Goal: Task Accomplishment & Management: Complete application form

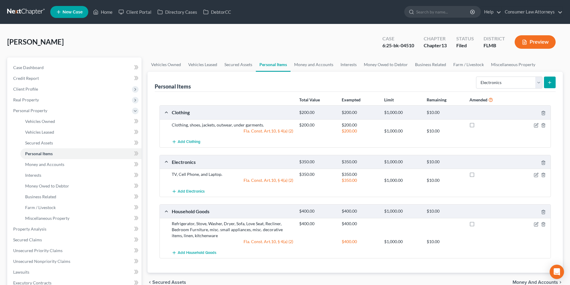
select select "electronics"
click at [105, 12] on link "Home" at bounding box center [102, 12] width 25 height 11
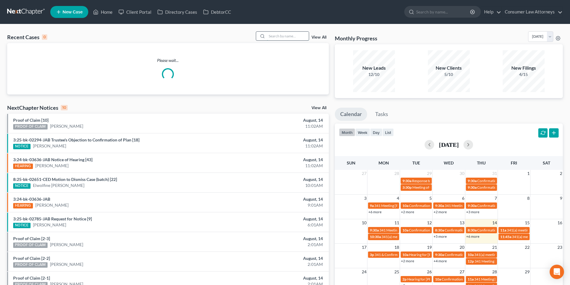
click at [292, 37] on input "search" at bounding box center [288, 36] width 42 height 9
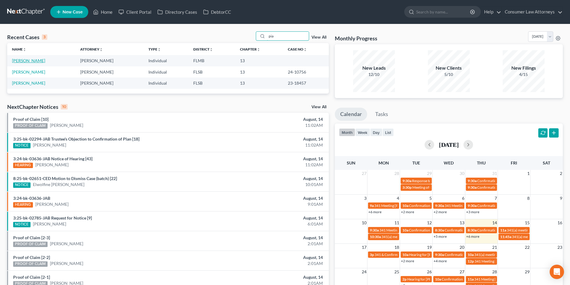
type input "pia"
click at [23, 61] on link "[PERSON_NAME]" at bounding box center [28, 60] width 33 height 5
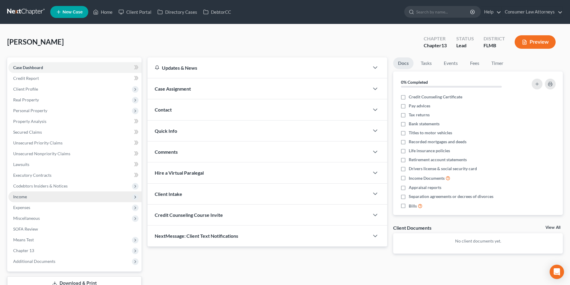
click at [23, 197] on span "Income" at bounding box center [20, 196] width 14 height 5
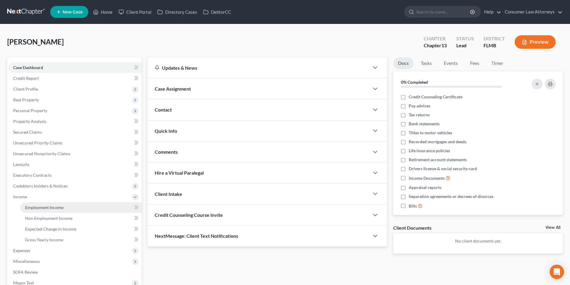
click at [46, 207] on span "Employment Income" at bounding box center [44, 207] width 38 height 5
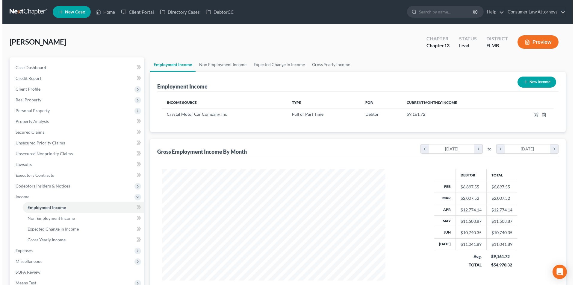
scroll to position [112, 235]
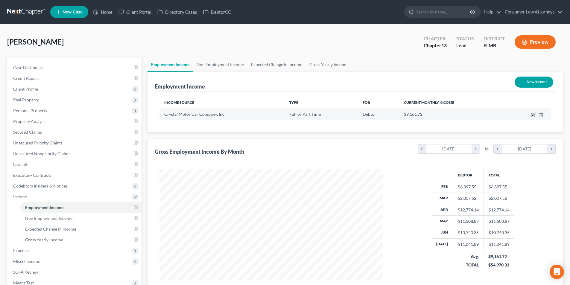
click at [532, 116] on icon "button" at bounding box center [533, 115] width 5 height 5
select select "0"
select select "9"
select select "2"
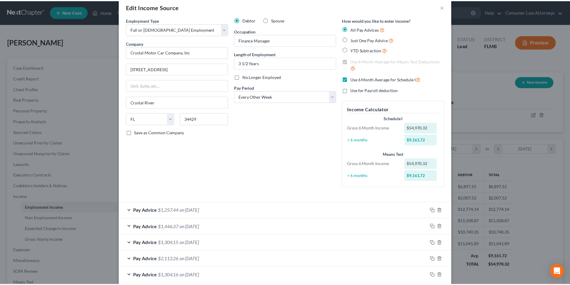
scroll to position [0, 0]
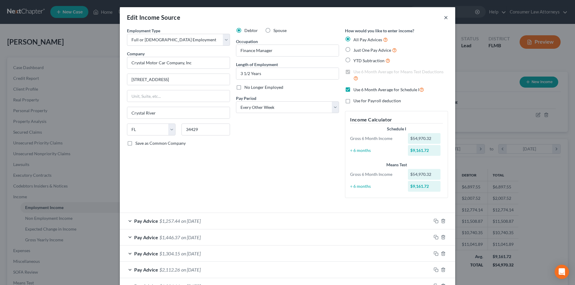
click at [444, 19] on button "×" at bounding box center [446, 17] width 4 height 7
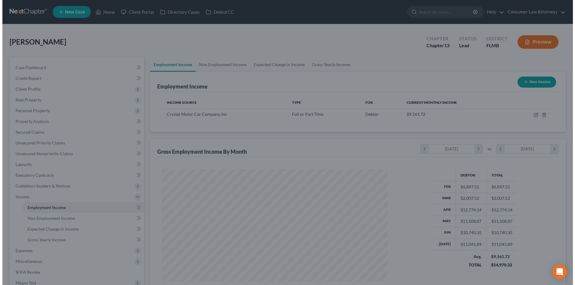
scroll to position [299287, 299164]
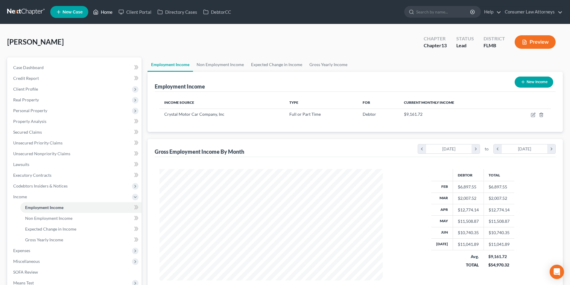
click at [108, 13] on link "Home" at bounding box center [102, 12] width 25 height 11
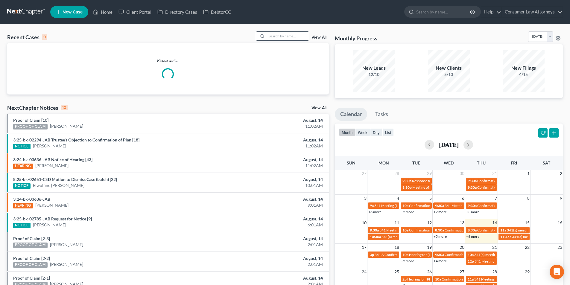
click at [279, 37] on input "search" at bounding box center [288, 36] width 42 height 9
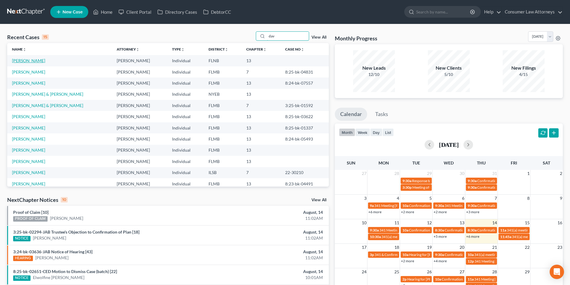
type input "dav"
click at [30, 62] on link "[PERSON_NAME]" at bounding box center [28, 60] width 33 height 5
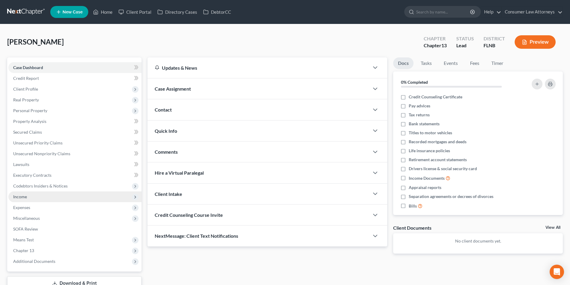
click at [27, 198] on span "Income" at bounding box center [20, 196] width 14 height 5
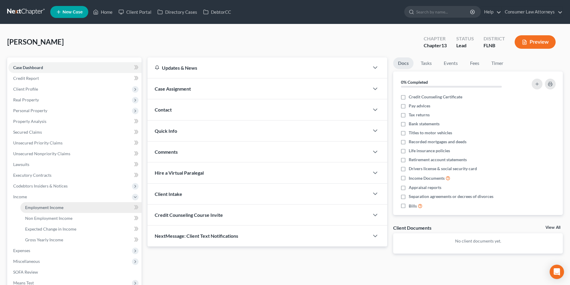
drag, startPoint x: 46, startPoint y: 205, endPoint x: 81, endPoint y: 205, distance: 35.6
click at [46, 205] on span "Employment Income" at bounding box center [44, 207] width 38 height 5
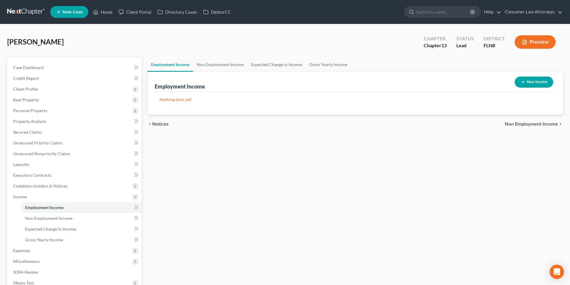
click at [535, 84] on button "New Income" at bounding box center [534, 82] width 39 height 11
select select "0"
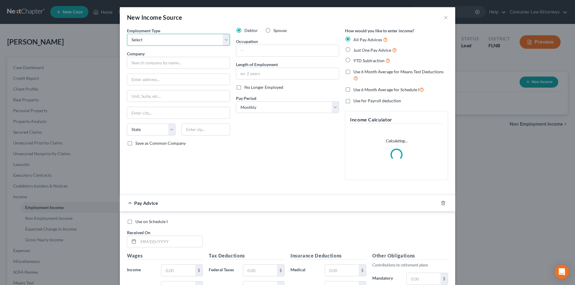
click at [157, 41] on select "Select Full or [DEMOGRAPHIC_DATA] Employment Self Employment" at bounding box center [178, 40] width 103 height 12
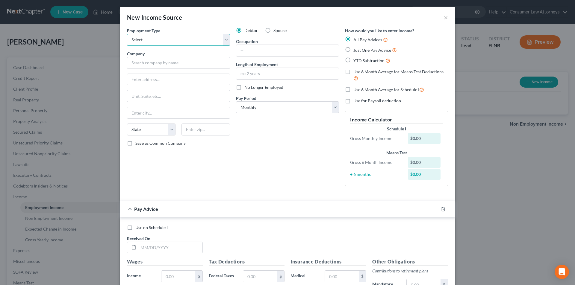
select select "0"
click at [127, 34] on select "Select Full or [DEMOGRAPHIC_DATA] Employment Self Employment" at bounding box center [178, 40] width 103 height 12
click at [163, 66] on input "text" at bounding box center [178, 63] width 103 height 12
type input "Bayou Bills Crab House"
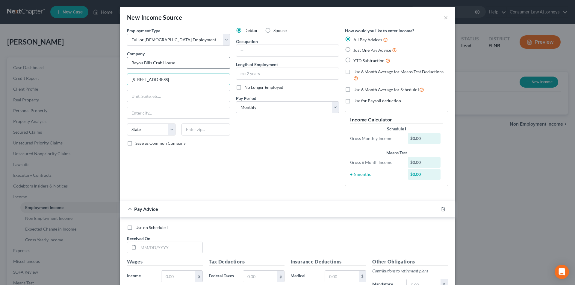
type input "[STREET_ADDRESS]"
type input "[GEOGRAPHIC_DATA][PERSON_NAME]"
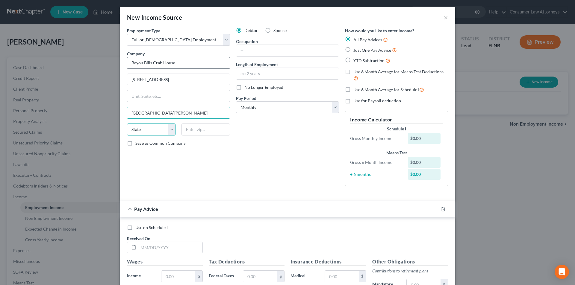
select select "9"
type input "32459"
click at [271, 110] on select "Select Monthly Twice Monthly Every Other Week Weekly" at bounding box center [287, 107] width 103 height 12
select select "2"
click at [236, 101] on select "Select Monthly Twice Monthly Every Other Week Weekly" at bounding box center [287, 107] width 103 height 12
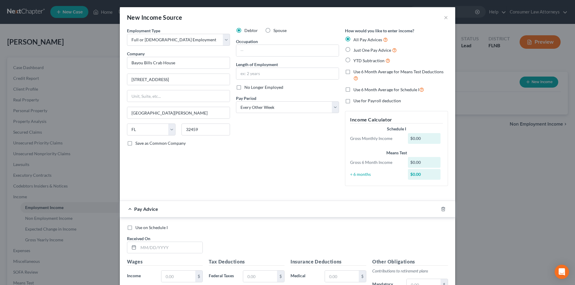
click at [353, 89] on label "Use 6 Month Average for Schedule I" at bounding box center [388, 89] width 71 height 7
click at [356, 89] on input "Use 6 Month Average for Schedule I" at bounding box center [358, 88] width 4 height 4
checkbox input "true"
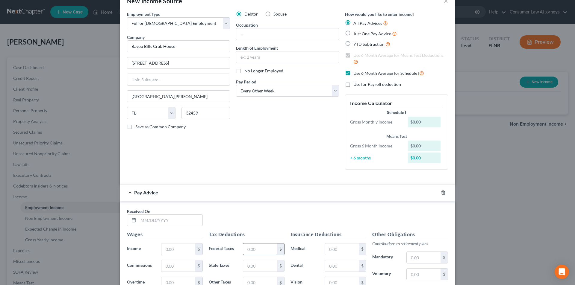
scroll to position [120, 0]
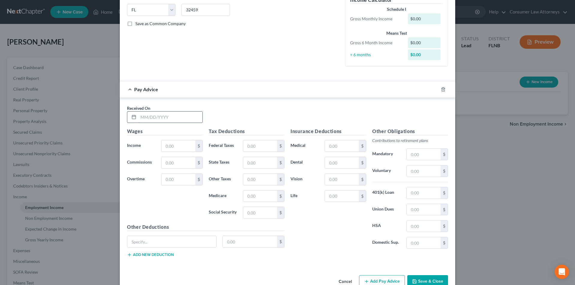
click at [186, 120] on input "text" at bounding box center [170, 117] width 64 height 11
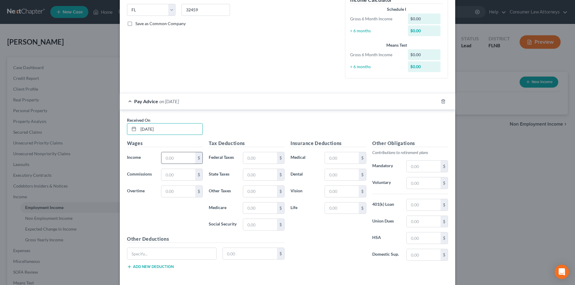
type input "[DATE]"
click at [182, 161] on input "text" at bounding box center [178, 157] width 34 height 11
type input "2,307.70"
click at [264, 162] on input "text" at bounding box center [260, 157] width 34 height 11
type input "266.66"
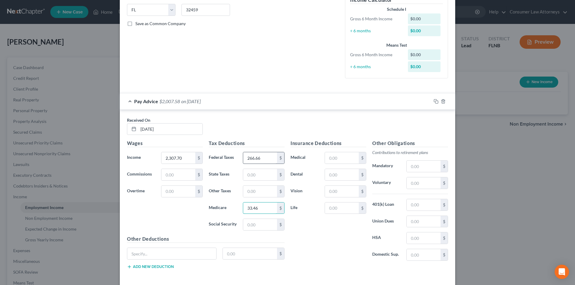
type input "33.46"
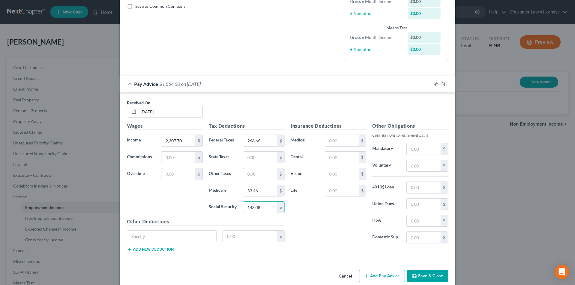
scroll to position [146, 0]
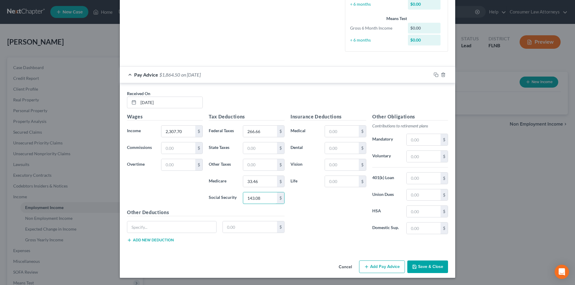
type input "143.08"
click at [373, 266] on button "Add Pay Advice" at bounding box center [382, 267] width 46 height 13
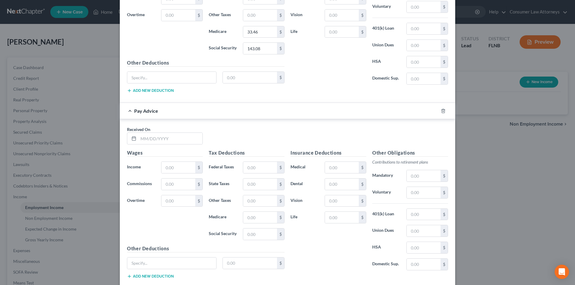
scroll to position [332, 0]
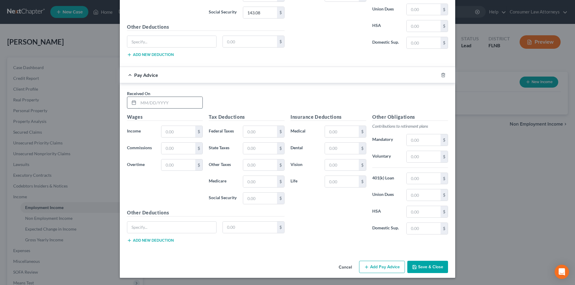
click at [169, 106] on input "text" at bounding box center [170, 102] width 64 height 11
click at [169, 106] on input "01/03" at bounding box center [170, 102] width 64 height 11
type input "[DATE]"
click at [179, 134] on input "text" at bounding box center [178, 131] width 34 height 11
type input "2,307.70"
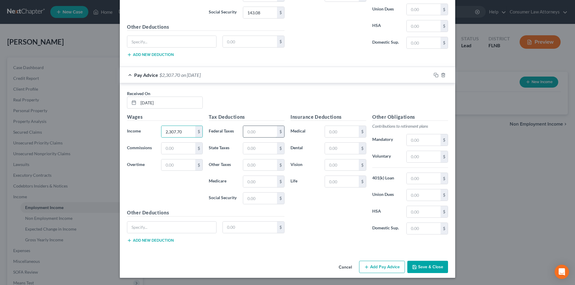
click at [253, 134] on input "text" at bounding box center [260, 131] width 34 height 11
type input "266.66"
click at [254, 185] on input "text" at bounding box center [260, 181] width 34 height 11
type input "33.46"
type input "143.08"
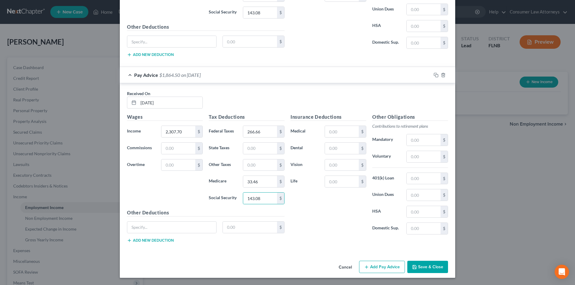
click at [388, 273] on button "Add Pay Advice" at bounding box center [382, 267] width 46 height 13
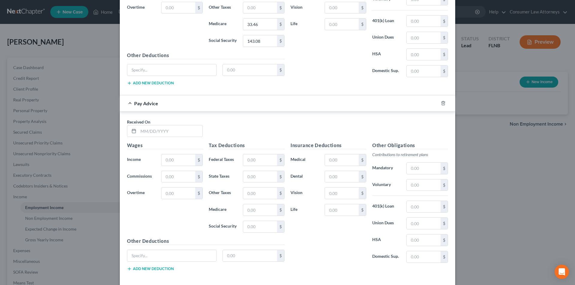
scroll to position [518, 0]
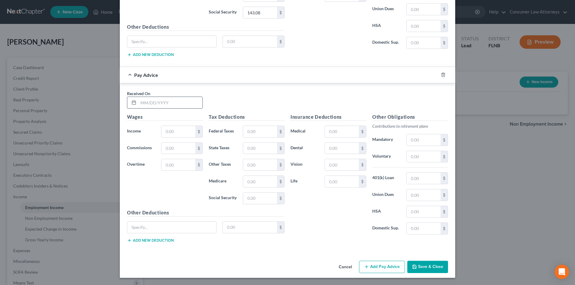
click at [165, 106] on input "text" at bounding box center [170, 102] width 64 height 11
type input "[DATE]"
click at [181, 133] on input "text" at bounding box center [178, 131] width 34 height 11
type input "2,307.70"
click at [244, 131] on input "text" at bounding box center [260, 131] width 34 height 11
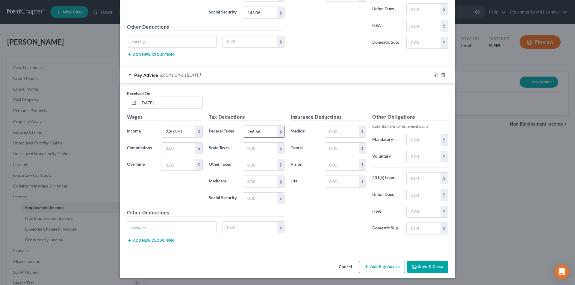
type input "266.66"
type input "33.46"
type input "143.07"
click at [395, 269] on button "Add Pay Advice" at bounding box center [382, 267] width 46 height 13
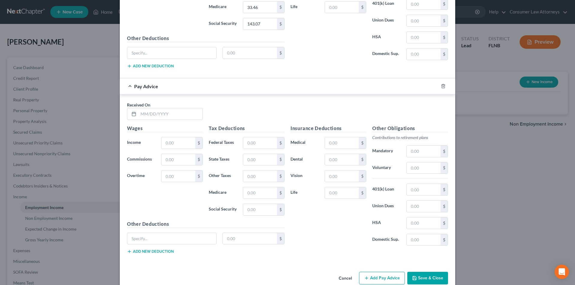
scroll to position [698, 0]
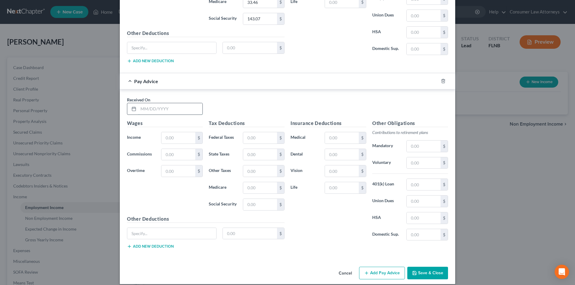
click at [159, 111] on input "text" at bounding box center [170, 108] width 64 height 11
type input "[DATE]"
click at [170, 134] on input "text" at bounding box center [178, 137] width 34 height 11
type input "2,307.70"
click at [257, 138] on input "text" at bounding box center [260, 137] width 34 height 11
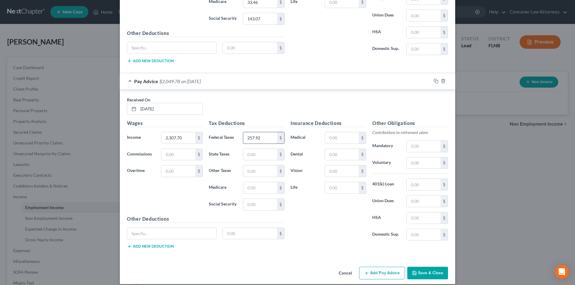
type input "257.92"
type input "33.47"
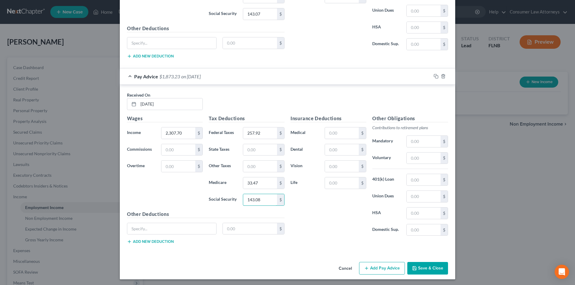
scroll to position [704, 0]
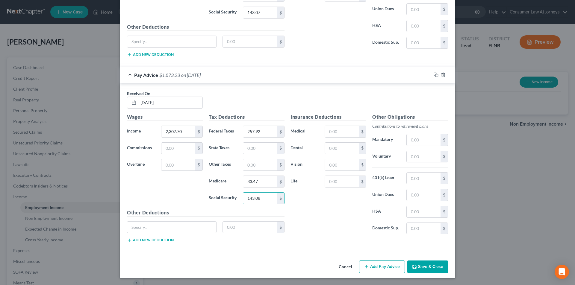
type input "143.08"
click at [372, 264] on button "Add Pay Advice" at bounding box center [382, 267] width 46 height 13
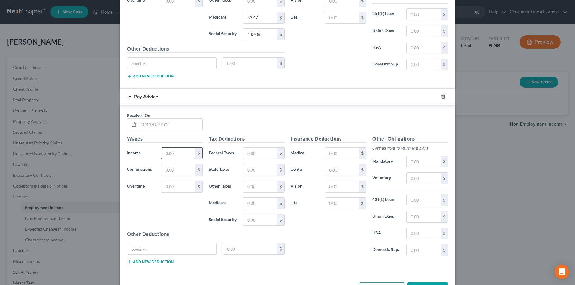
scroll to position [890, 0]
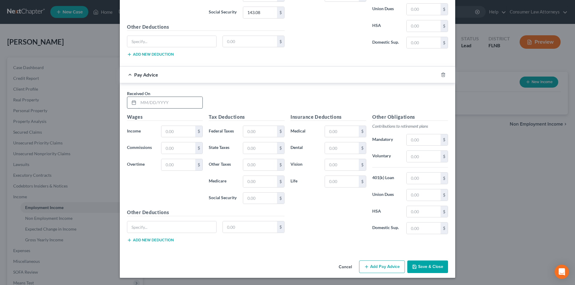
click at [169, 104] on input "text" at bounding box center [170, 102] width 64 height 11
type input "[DATE]"
click at [170, 130] on input "text" at bounding box center [178, 131] width 34 height 11
type input "2,307.70"
click at [251, 131] on input "text" at bounding box center [260, 131] width 34 height 11
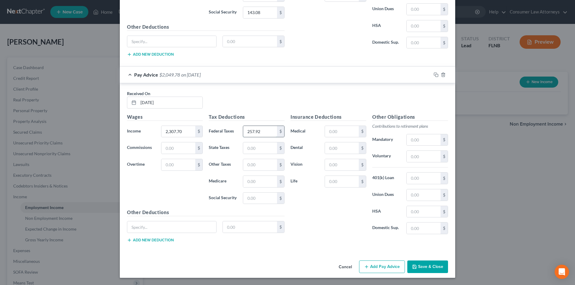
type input "257.92"
type input "33.46"
type input "143.08"
click at [379, 269] on button "Add Pay Advice" at bounding box center [382, 267] width 46 height 13
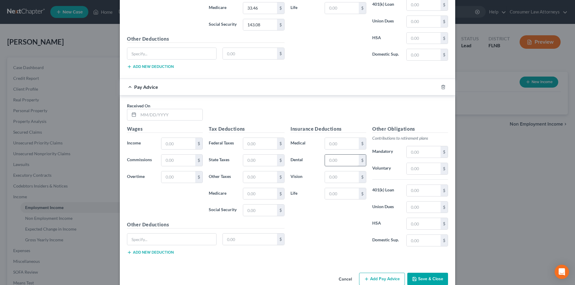
scroll to position [1076, 0]
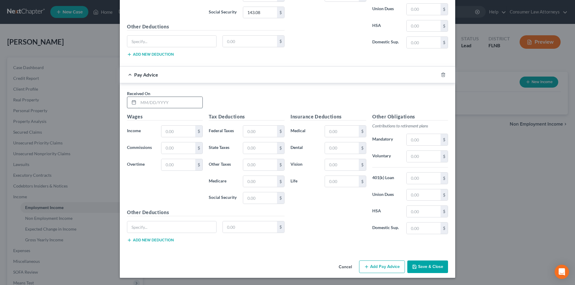
click at [172, 103] on input "text" at bounding box center [170, 102] width 64 height 11
click at [170, 133] on input "text" at bounding box center [178, 131] width 34 height 11
click at [170, 102] on input "03/14/" at bounding box center [170, 102] width 64 height 11
click at [192, 95] on div "Received On * 03/14/" at bounding box center [165, 99] width 82 height 18
click at [171, 101] on input "03/14/" at bounding box center [170, 102] width 64 height 11
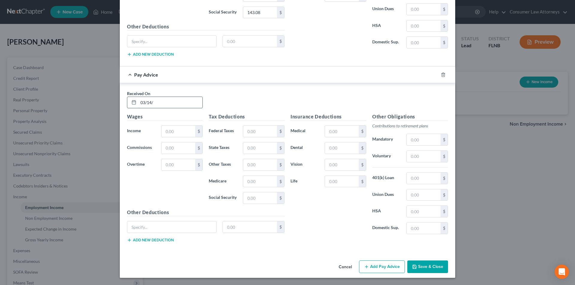
type input "[DATE]"
click at [172, 129] on input "text" at bounding box center [178, 131] width 34 height 11
click at [243, 92] on div "Received On * [DATE]" at bounding box center [287, 101] width 327 height 23
click at [173, 131] on input "text" at bounding box center [178, 131] width 34 height 11
type input "2,307.70"
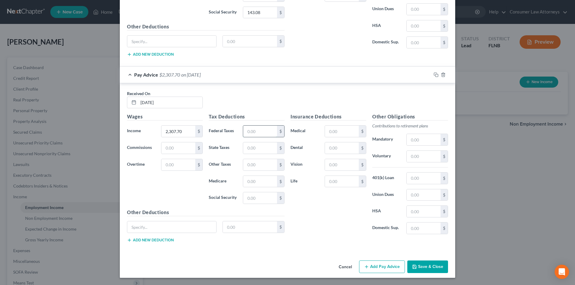
click at [251, 134] on input "text" at bounding box center [260, 131] width 34 height 11
type input "257.92"
type input "33.46"
type input "143.07"
click at [380, 266] on button "Add Pay Advice" at bounding box center [382, 267] width 46 height 13
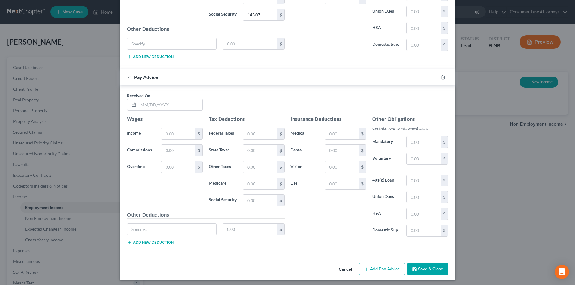
scroll to position [1261, 0]
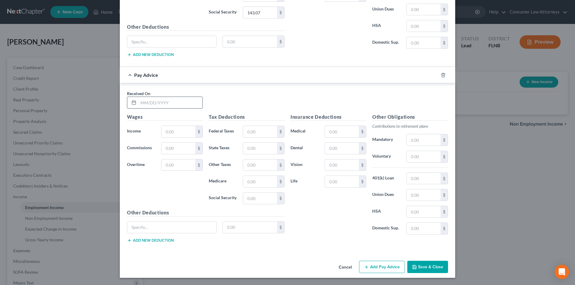
click at [169, 99] on input "text" at bounding box center [170, 102] width 64 height 11
type input "[DATE]"
click at [181, 137] on div "$" at bounding box center [182, 132] width 42 height 12
click at [180, 136] on input "text" at bounding box center [178, 131] width 34 height 11
type input "2,400.00"
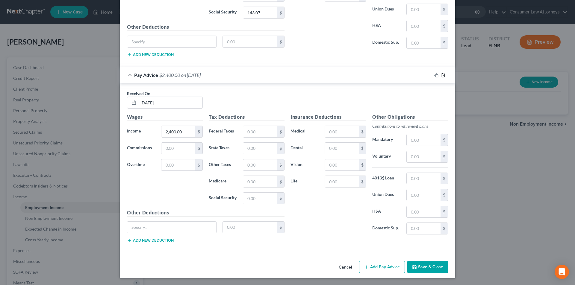
click at [441, 75] on icon "button" at bounding box center [443, 75] width 5 height 5
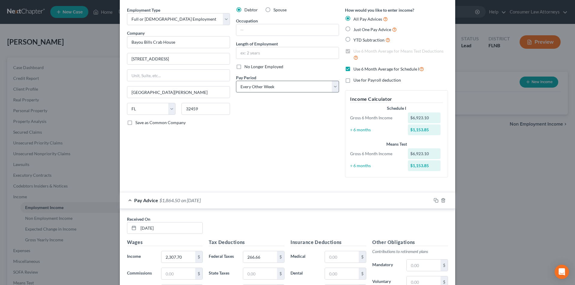
scroll to position [0, 0]
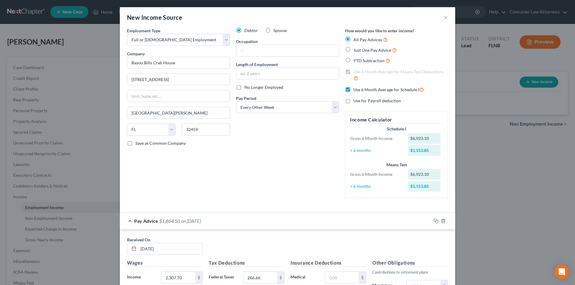
click at [244, 85] on label "No Longer Employed" at bounding box center [263, 87] width 39 height 6
click at [247, 85] on input "No Longer Employed" at bounding box center [249, 86] width 4 height 4
checkbox input "true"
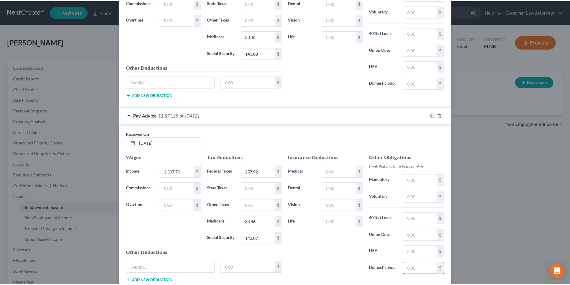
scroll to position [1076, 0]
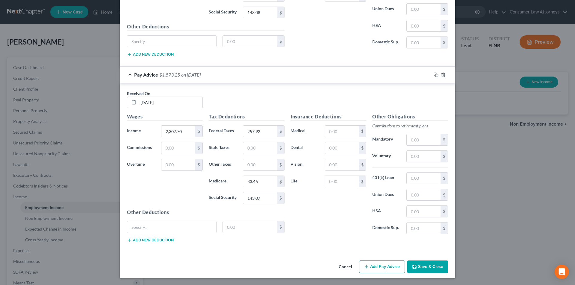
click at [438, 269] on button "Save & Close" at bounding box center [427, 267] width 41 height 13
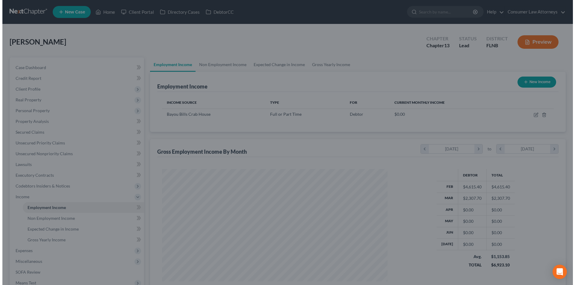
scroll to position [299287, 299164]
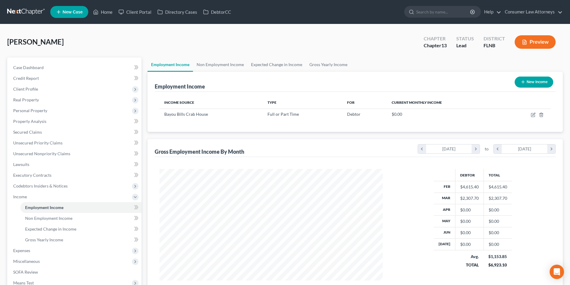
click at [536, 76] on div "New Income" at bounding box center [534, 82] width 43 height 16
click at [535, 83] on button "New Income" at bounding box center [534, 82] width 39 height 11
select select "0"
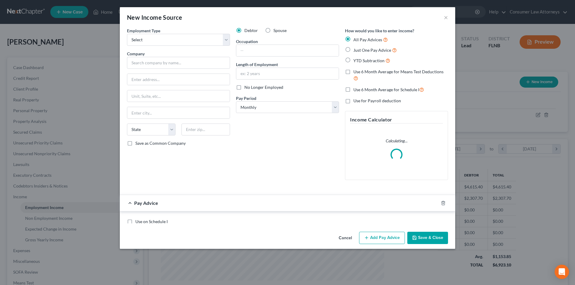
scroll to position [113, 237]
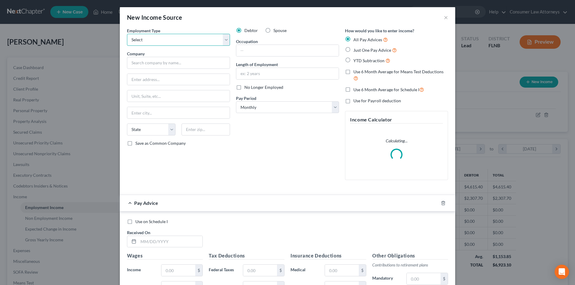
click at [174, 42] on select "Select Full or [DEMOGRAPHIC_DATA] Employment Self Employment" at bounding box center [178, 40] width 103 height 12
select select "0"
click at [127, 34] on select "Select Full or [DEMOGRAPHIC_DATA] Employment Self Employment" at bounding box center [178, 40] width 103 height 12
click at [157, 66] on input "text" at bounding box center [178, 63] width 103 height 12
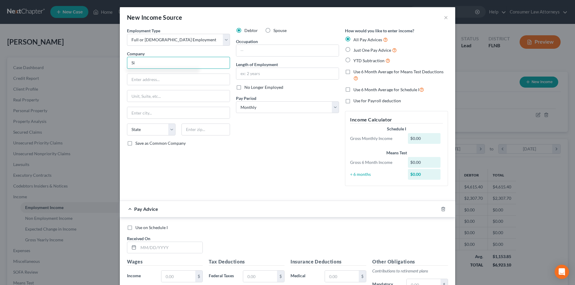
type input "S"
type input "WMSU, Inc."
type input "[STREET_ADDRESS]"
type input "[GEOGRAPHIC_DATA]"
select select "9"
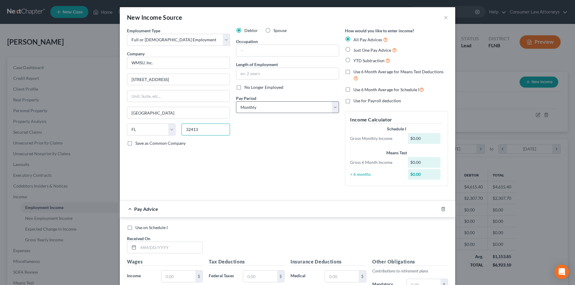
type input "32413"
click at [272, 108] on select "Select Monthly Twice Monthly Every Other Week Weekly" at bounding box center [287, 107] width 103 height 12
type input "[GEOGRAPHIC_DATA]"
select select "2"
click at [236, 101] on select "Select Monthly Twice Monthly Every Other Week Weekly" at bounding box center [287, 107] width 103 height 12
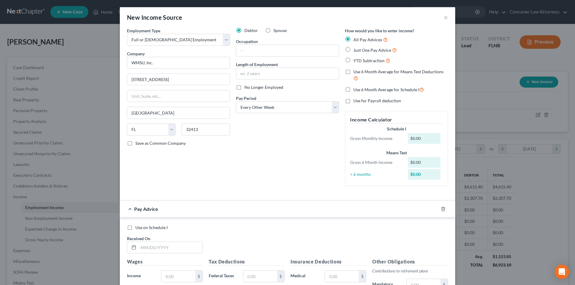
click at [353, 90] on label "Use 6 Month Average for Schedule I" at bounding box center [388, 89] width 71 height 7
click at [356, 90] on input "Use 6 Month Average for Schedule I" at bounding box center [358, 88] width 4 height 4
checkbox input "true"
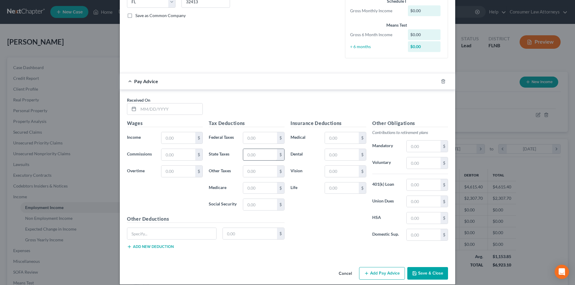
scroll to position [134, 0]
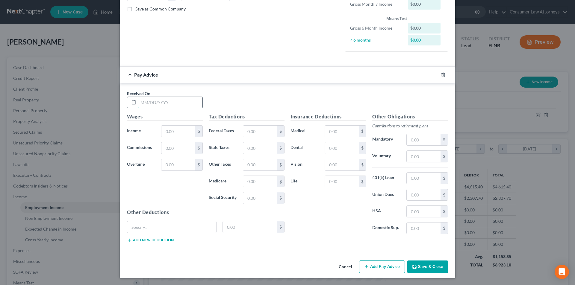
click at [189, 103] on input "text" at bounding box center [170, 102] width 64 height 11
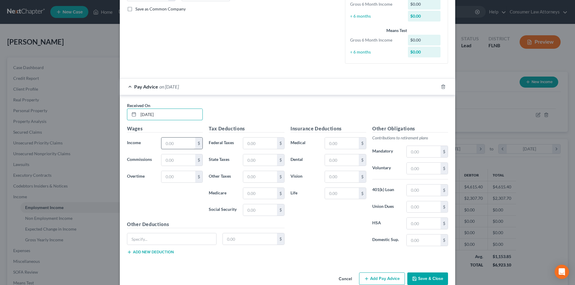
type input "[DATE]"
click at [185, 142] on input "text" at bounding box center [178, 143] width 34 height 11
type input "2,400.00"
click at [254, 147] on input "text" at bounding box center [260, 143] width 34 height 11
type input "94.15"
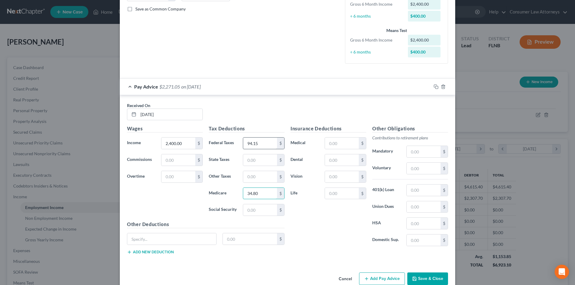
type input "34.80"
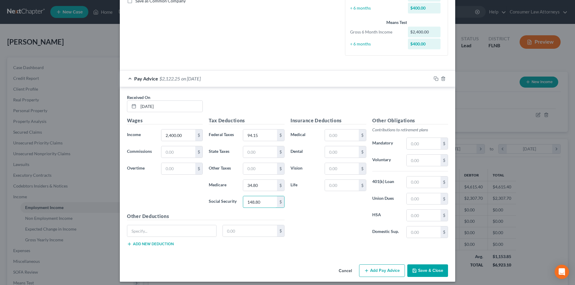
scroll to position [146, 0]
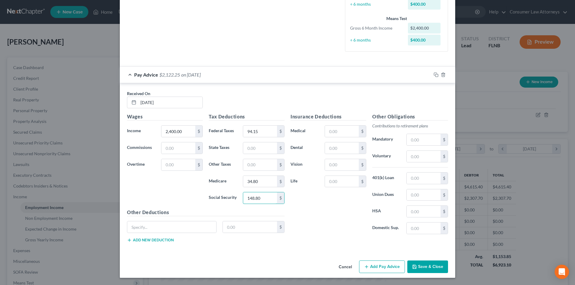
type input "148.80"
click at [391, 268] on button "Add Pay Advice" at bounding box center [382, 267] width 46 height 13
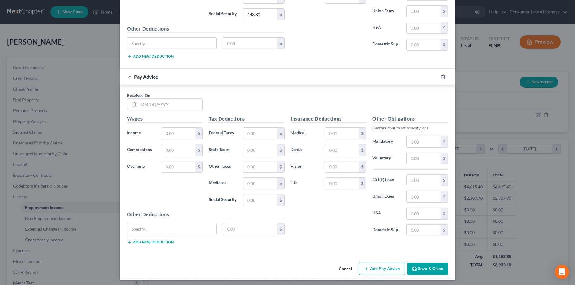
scroll to position [332, 0]
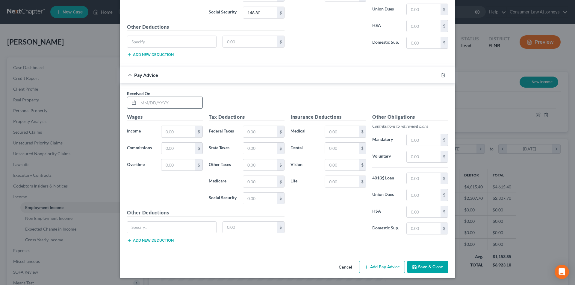
click at [177, 106] on input "text" at bounding box center [170, 102] width 64 height 11
type input "[DATE]"
click at [175, 133] on input "text" at bounding box center [178, 131] width 34 height 11
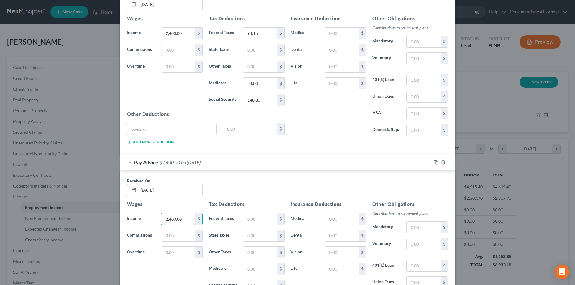
scroll to position [242, 0]
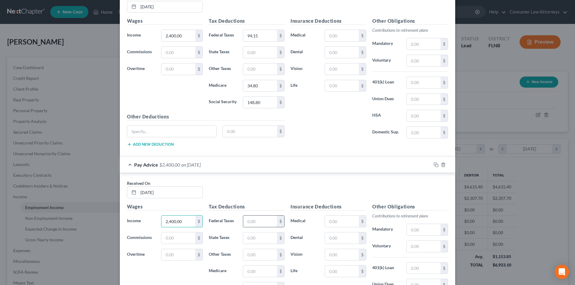
type input "2,400.00"
click at [251, 220] on input "text" at bounding box center [260, 221] width 34 height 11
type input "94.15"
type input "34.80"
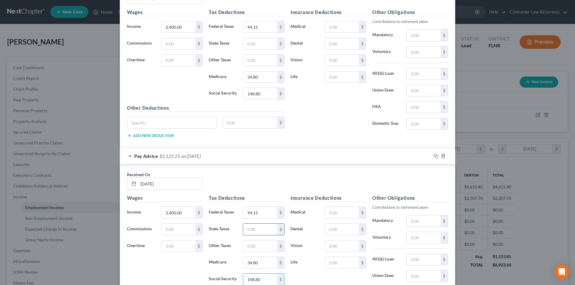
scroll to position [281, 0]
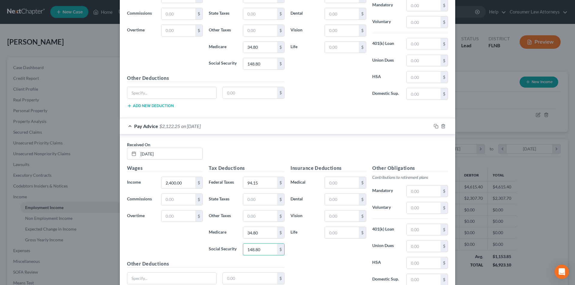
type input "148.80"
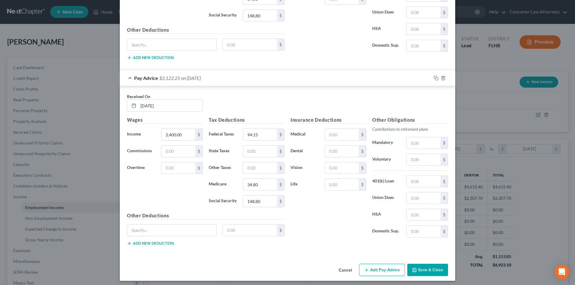
scroll to position [332, 0]
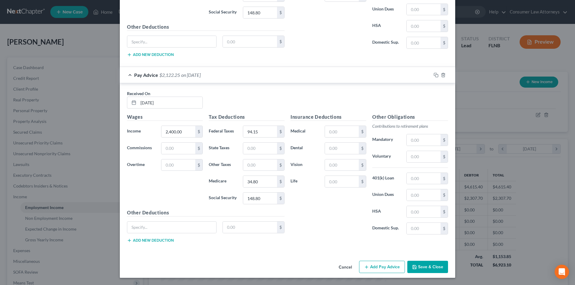
drag, startPoint x: 372, startPoint y: 267, endPoint x: 316, endPoint y: 225, distance: 69.7
click at [372, 267] on button "Add Pay Advice" at bounding box center [382, 267] width 46 height 13
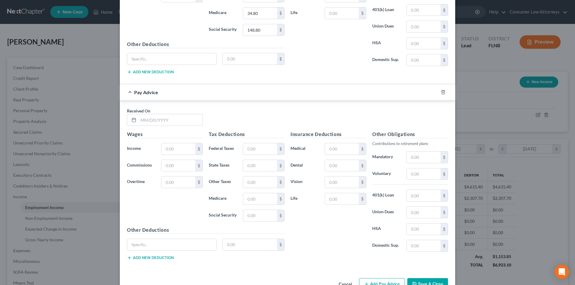
scroll to position [518, 0]
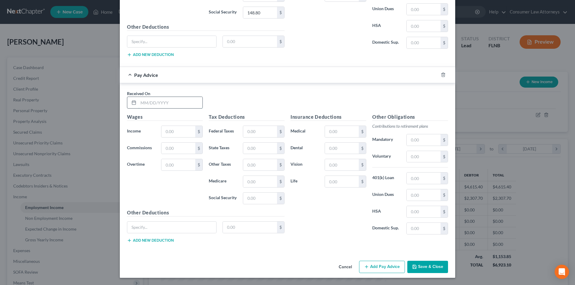
click at [168, 99] on input "text" at bounding box center [170, 102] width 64 height 11
type input "[DATE]"
click at [171, 129] on input "text" at bounding box center [178, 131] width 34 height 11
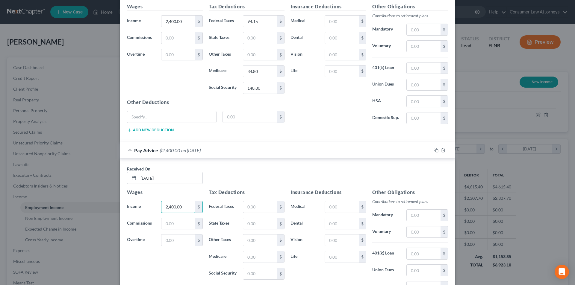
scroll to position [428, 0]
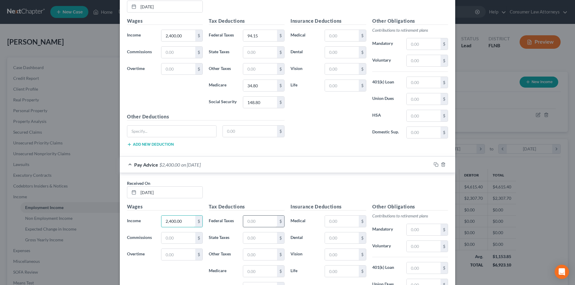
type input "2,400.00"
click at [251, 223] on input "text" at bounding box center [260, 221] width 34 height 11
type input "94.15"
type input "34.80"
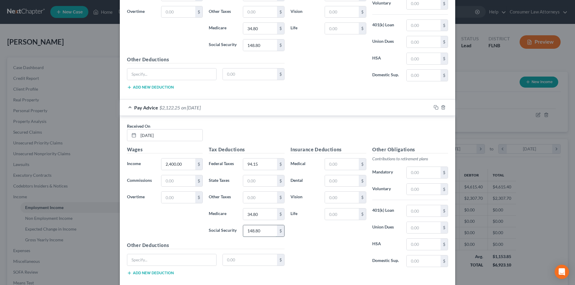
scroll to position [518, 0]
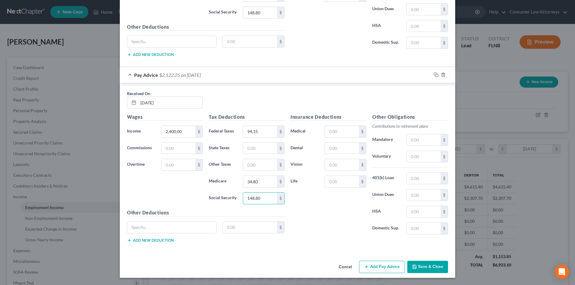
type input "148.80"
click at [383, 266] on button "Add Pay Advice" at bounding box center [382, 267] width 46 height 13
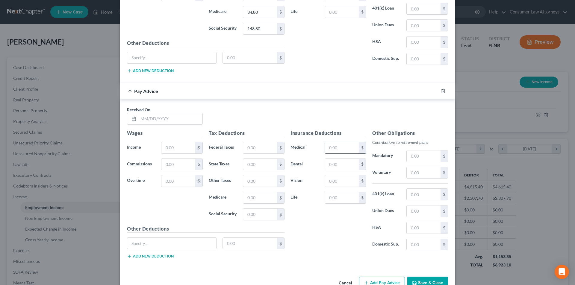
scroll to position [704, 0]
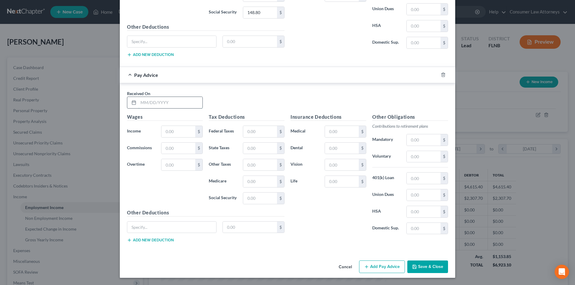
click at [177, 99] on input "text" at bounding box center [170, 102] width 64 height 11
type input "[DATE]"
click at [176, 129] on input "text" at bounding box center [178, 131] width 34 height 11
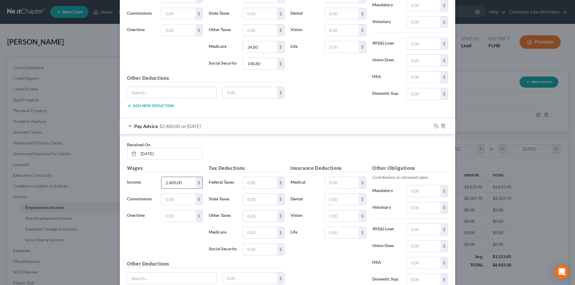
scroll to position [644, 0]
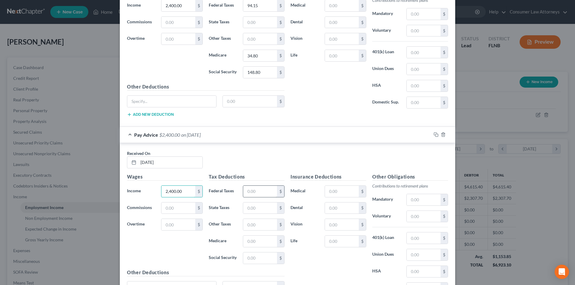
type input "2,400.00"
click at [250, 193] on input "text" at bounding box center [260, 191] width 34 height 11
type input "94.15"
type input "34.80"
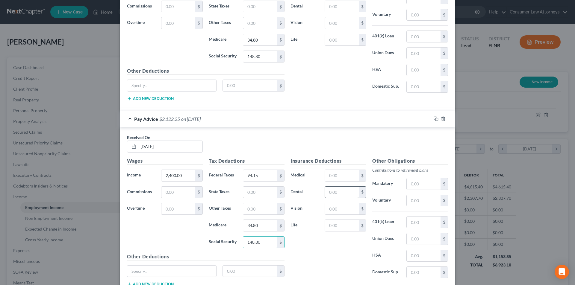
scroll to position [674, 0]
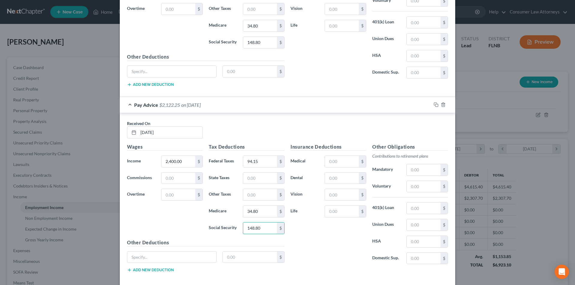
type input "148.80"
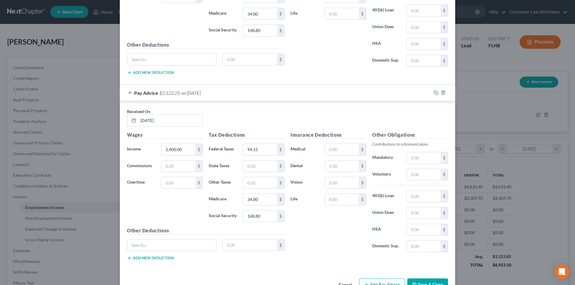
scroll to position [704, 0]
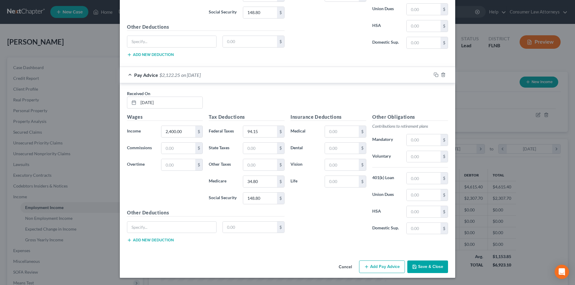
click at [382, 266] on button "Add Pay Advice" at bounding box center [382, 267] width 46 height 13
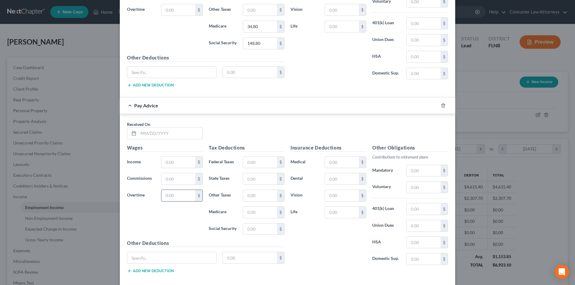
scroll to position [890, 0]
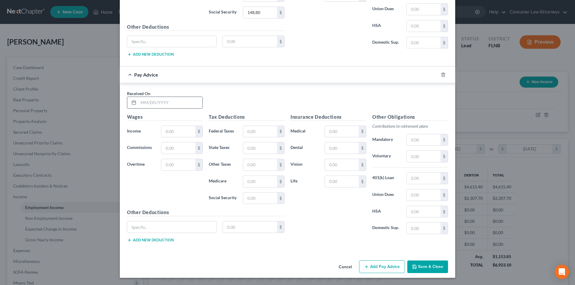
click at [174, 104] on input "text" at bounding box center [170, 102] width 64 height 11
type input "[DATE]"
click at [173, 131] on input "text" at bounding box center [178, 131] width 34 height 11
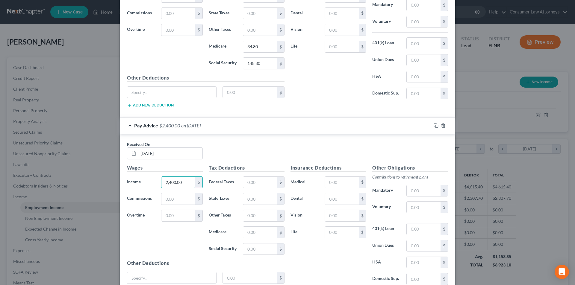
scroll to position [830, 0]
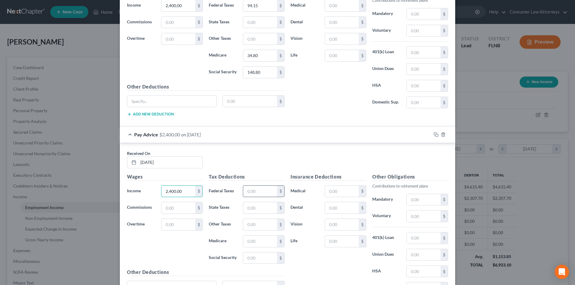
type input "2,400.00"
click at [254, 190] on input "text" at bounding box center [260, 191] width 34 height 11
type input "94.15"
type input "34.80"
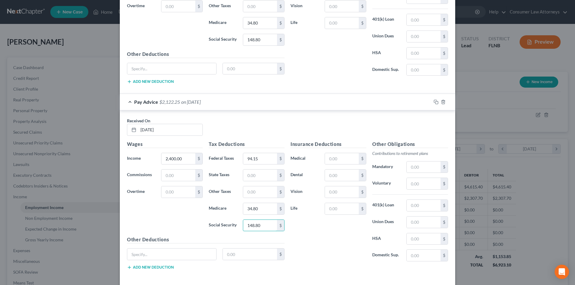
scroll to position [890, 0]
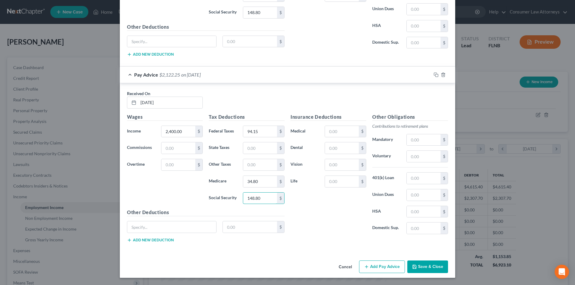
type input "148.80"
click at [382, 271] on button "Add Pay Advice" at bounding box center [382, 267] width 46 height 13
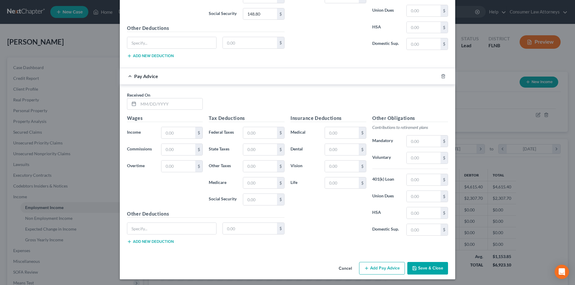
scroll to position [1076, 0]
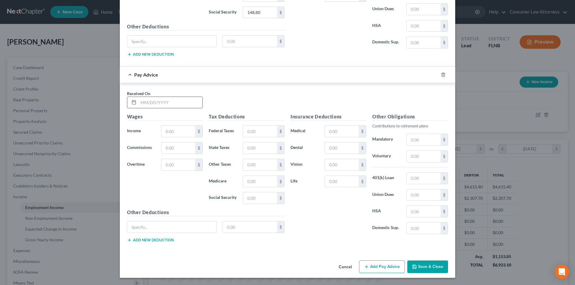
click at [185, 104] on input "text" at bounding box center [170, 102] width 64 height 11
click at [188, 104] on input "text" at bounding box center [170, 102] width 64 height 11
type input "[DATE]"
click at [175, 129] on input "text" at bounding box center [178, 131] width 34 height 11
type input "2,400.00"
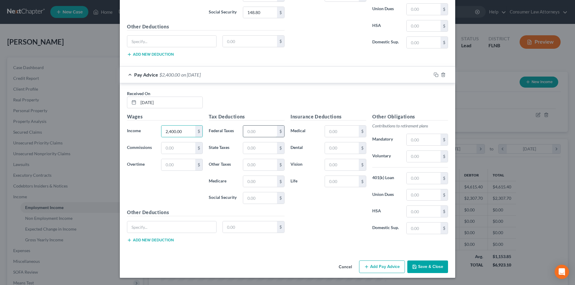
click at [254, 131] on input "text" at bounding box center [260, 131] width 34 height 11
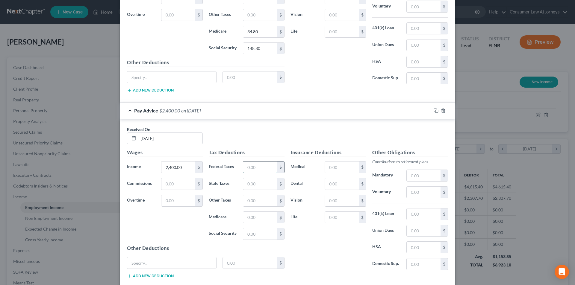
scroll to position [986, 0]
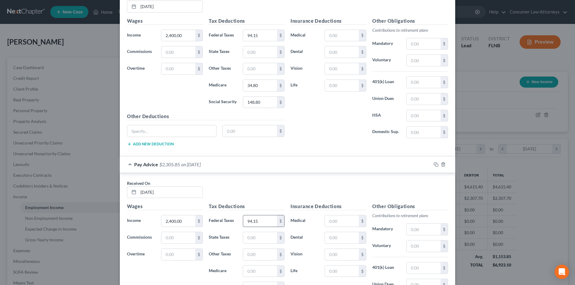
type input "94.15"
type input "34.80"
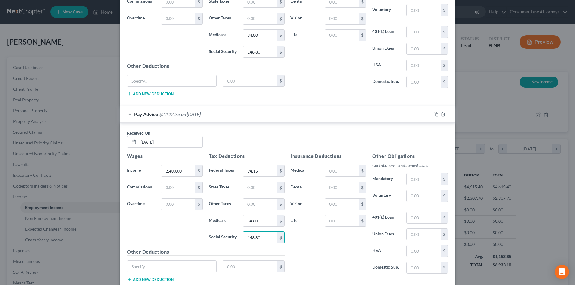
scroll to position [1076, 0]
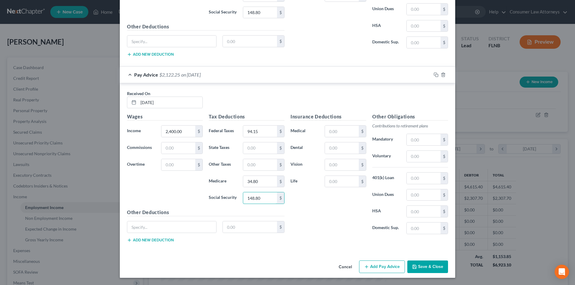
type input "148.80"
drag, startPoint x: 392, startPoint y: 270, endPoint x: 558, endPoint y: 222, distance: 172.5
click at [392, 270] on button "Add Pay Advice" at bounding box center [382, 267] width 46 height 13
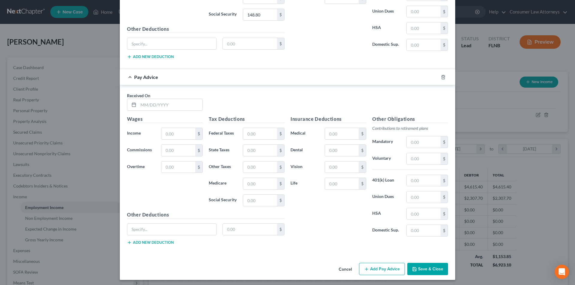
scroll to position [1261, 0]
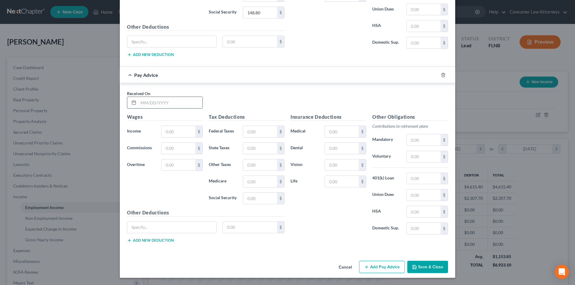
click at [184, 103] on input "text" at bounding box center [170, 102] width 64 height 11
type input "[DATE]"
click at [174, 133] on input "text" at bounding box center [178, 131] width 34 height 11
type input "2,400.00"
click at [253, 135] on input "text" at bounding box center [260, 131] width 34 height 11
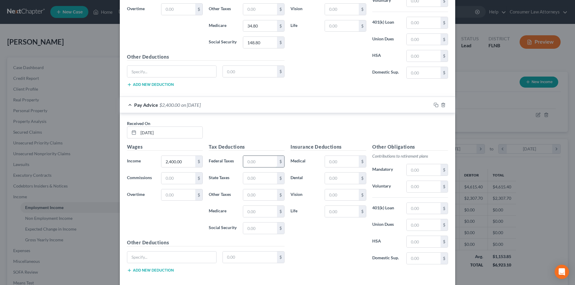
scroll to position [1201, 0]
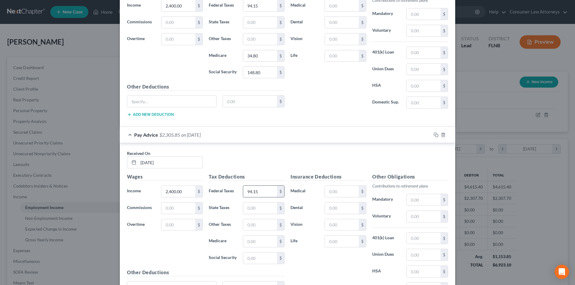
type input "94.15"
type input "34.80"
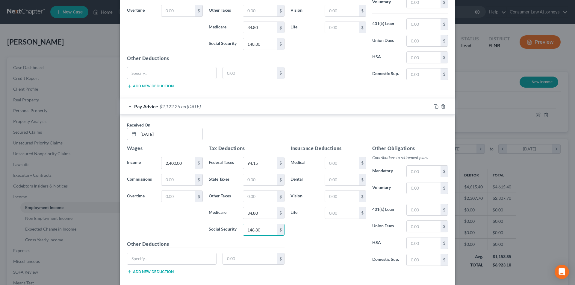
scroll to position [1261, 0]
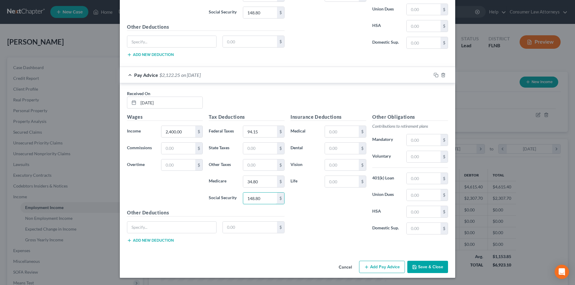
type input "148.80"
drag, startPoint x: 380, startPoint y: 266, endPoint x: 516, endPoint y: 225, distance: 142.3
click at [380, 266] on button "Add Pay Advice" at bounding box center [382, 267] width 46 height 13
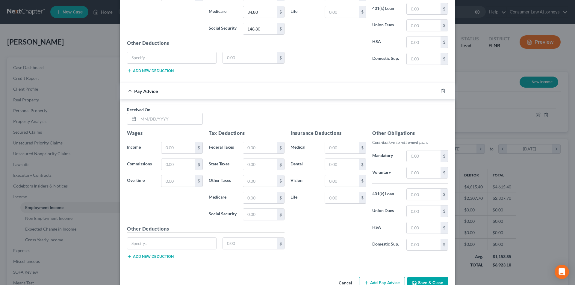
scroll to position [1447, 0]
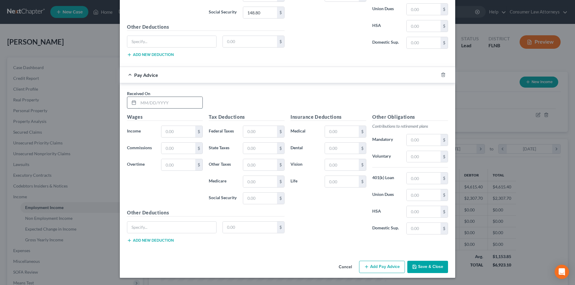
click at [170, 102] on input "text" at bounding box center [170, 102] width 64 height 11
type input "[DATE]"
click at [170, 133] on input "text" at bounding box center [178, 131] width 34 height 11
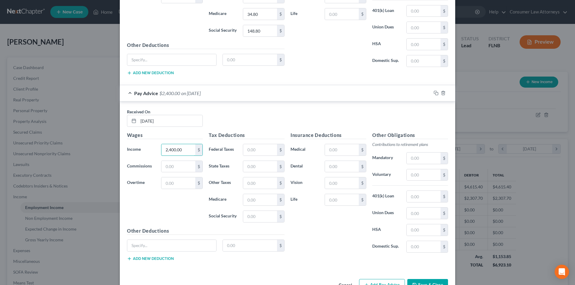
scroll to position [1387, 0]
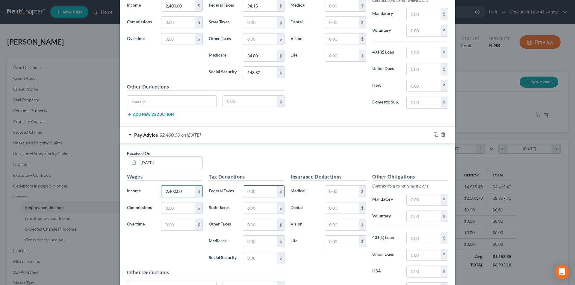
type input "2,400.00"
click at [249, 186] on div "$" at bounding box center [264, 192] width 42 height 12
click at [252, 191] on input "text" at bounding box center [260, 191] width 34 height 11
type input "94.15"
type input "34.80"
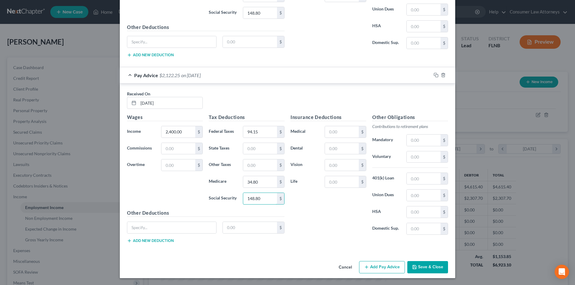
scroll to position [1447, 0]
type input "148.80"
click at [372, 267] on button "Add Pay Advice" at bounding box center [382, 267] width 46 height 13
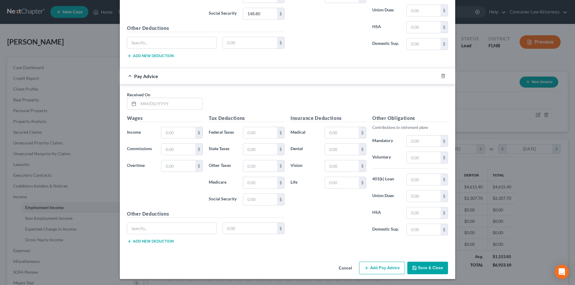
scroll to position [1633, 0]
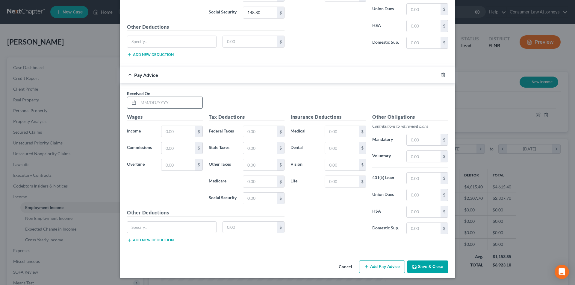
click at [189, 105] on input "text" at bounding box center [170, 102] width 64 height 11
type input "[DATE]"
click at [185, 130] on input "text" at bounding box center [178, 131] width 34 height 11
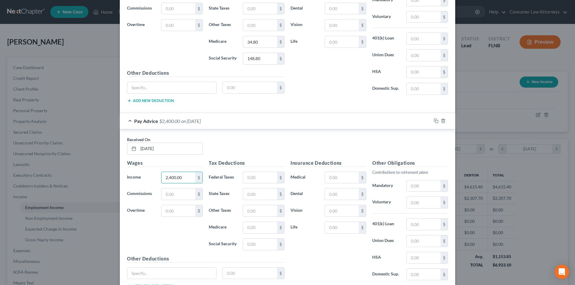
scroll to position [1573, 0]
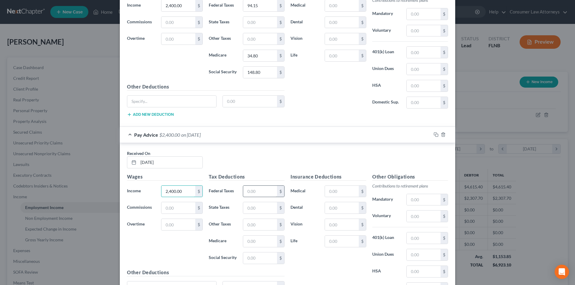
type input "2,400.00"
click at [254, 190] on input "text" at bounding box center [260, 191] width 34 height 11
type input "94.15"
type input "34.80"
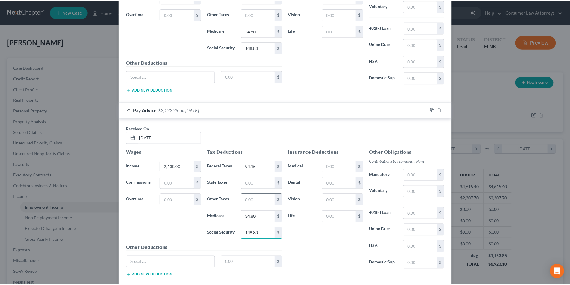
scroll to position [1633, 0]
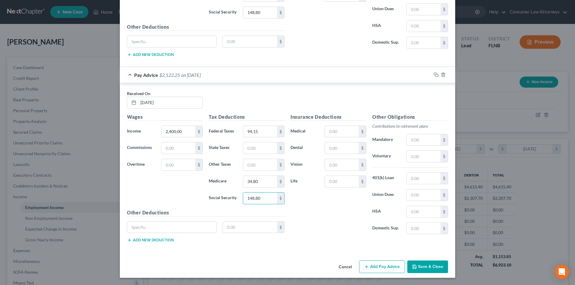
type input "148.80"
click at [421, 265] on button "Save & Close" at bounding box center [427, 267] width 41 height 13
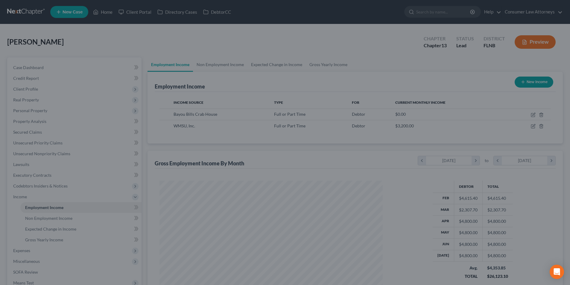
scroll to position [299287, 299164]
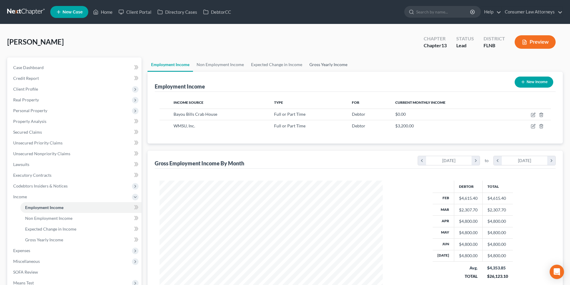
click at [327, 66] on link "Gross Yearly Income" at bounding box center [328, 64] width 45 height 14
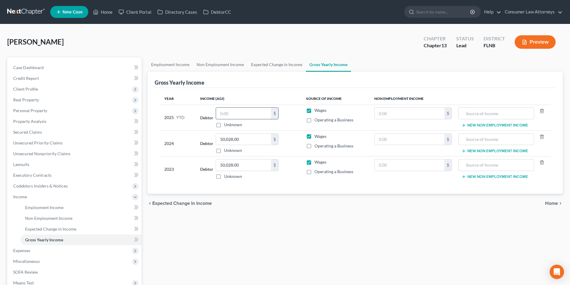
click at [247, 116] on input "text" at bounding box center [243, 113] width 55 height 11
click at [242, 113] on input "26,600.00" at bounding box center [243, 113] width 55 height 11
type input "40,446.20"
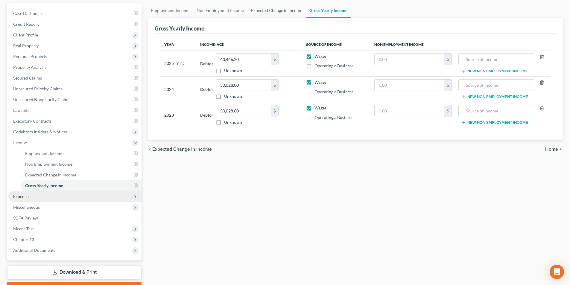
scroll to position [60, 0]
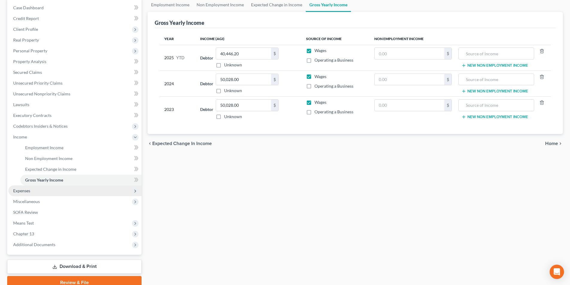
click at [32, 189] on span "Expenses" at bounding box center [74, 191] width 133 height 11
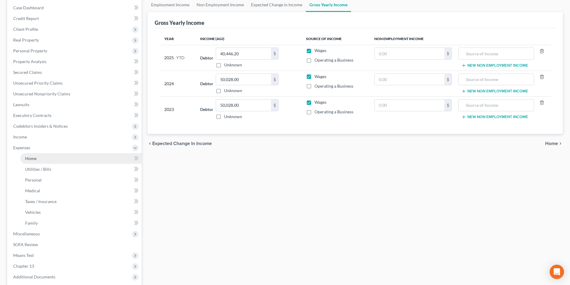
click at [37, 158] on link "Home" at bounding box center [80, 158] width 121 height 11
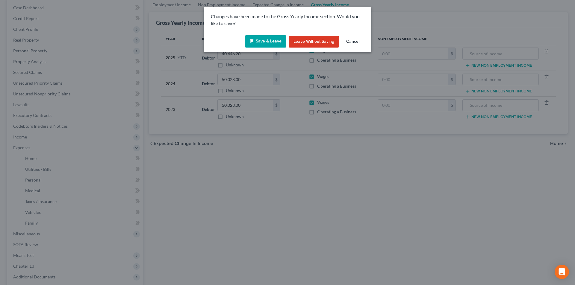
click at [260, 41] on button "Save & Leave" at bounding box center [265, 41] width 41 height 13
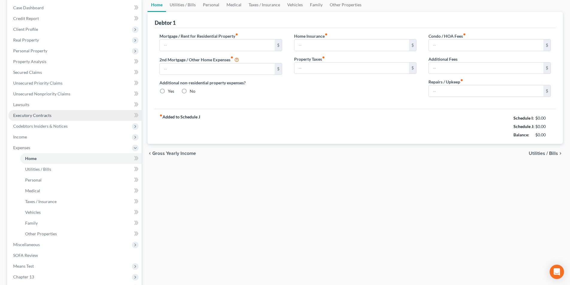
type input "0.00"
radio input "true"
type input "0.00"
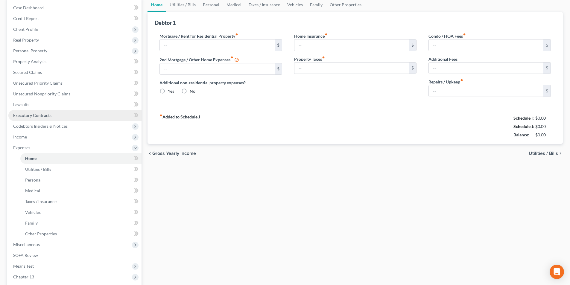
type input "0.00"
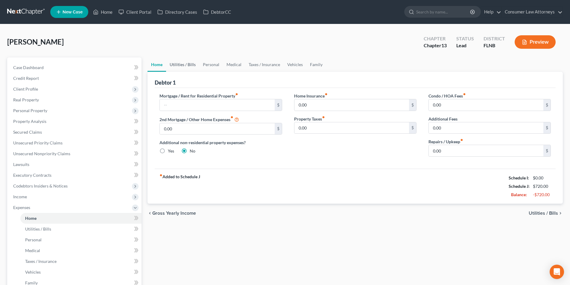
click at [183, 64] on link "Utilities / Bills" at bounding box center [182, 64] width 33 height 14
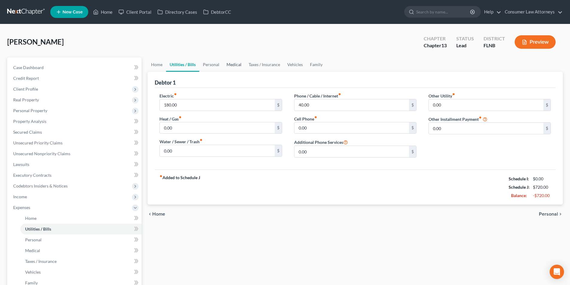
click at [237, 64] on link "Medical" at bounding box center [234, 64] width 22 height 14
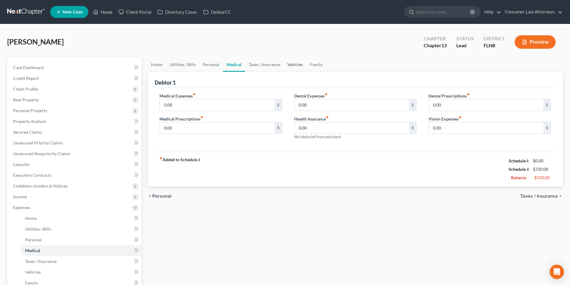
click at [297, 64] on link "Vehicles" at bounding box center [295, 64] width 23 height 14
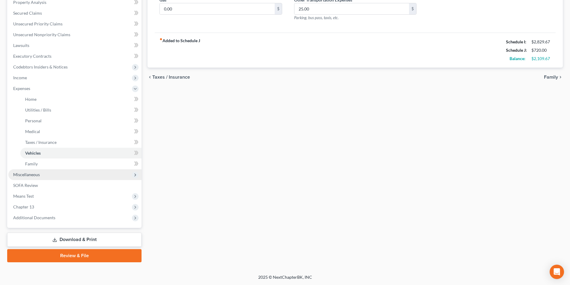
click at [36, 175] on span "Miscellaneous" at bounding box center [26, 174] width 27 height 5
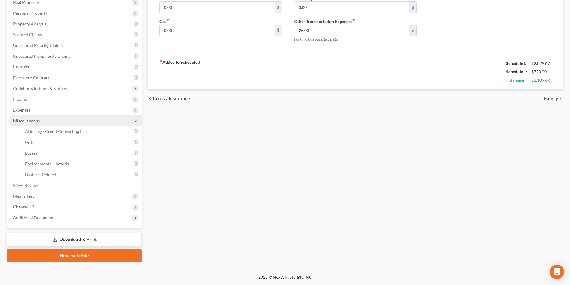
scroll to position [98, 0]
click at [54, 134] on link "Attorney / Credit Counseling Fees" at bounding box center [80, 131] width 121 height 11
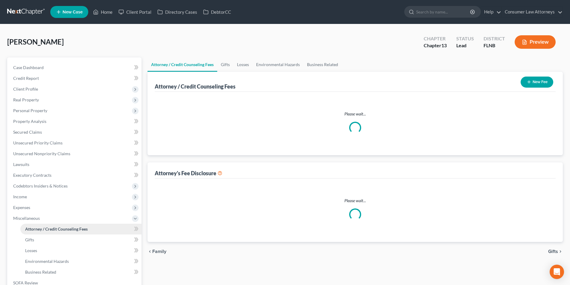
select select "2"
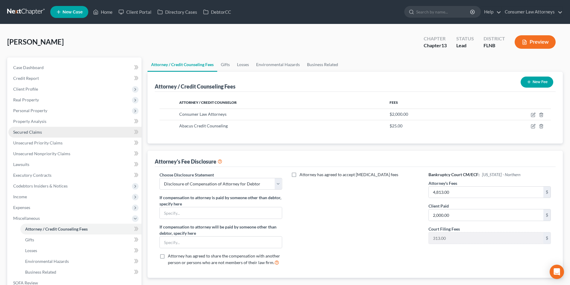
click at [37, 135] on link "Secured Claims" at bounding box center [74, 132] width 133 height 11
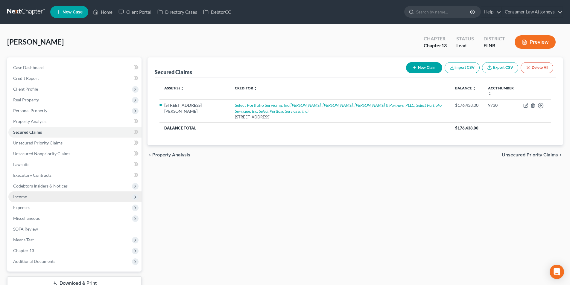
click at [26, 196] on span "Income" at bounding box center [20, 196] width 14 height 5
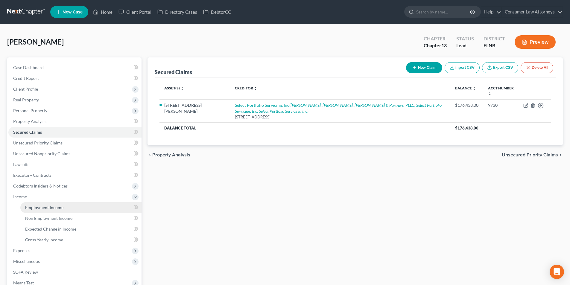
click at [51, 207] on span "Employment Income" at bounding box center [44, 207] width 38 height 5
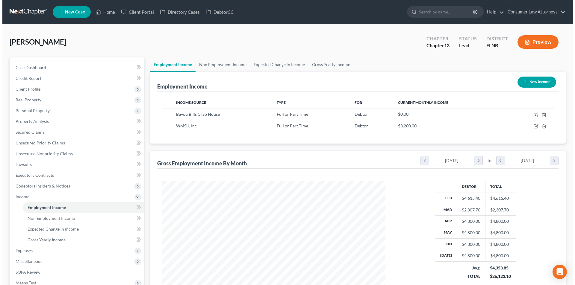
scroll to position [112, 235]
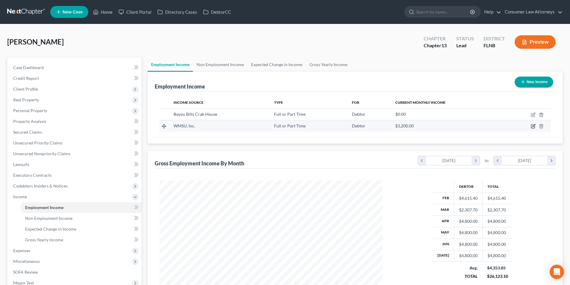
click at [533, 127] on icon "button" at bounding box center [533, 126] width 5 height 5
select select "0"
select select "9"
select select "2"
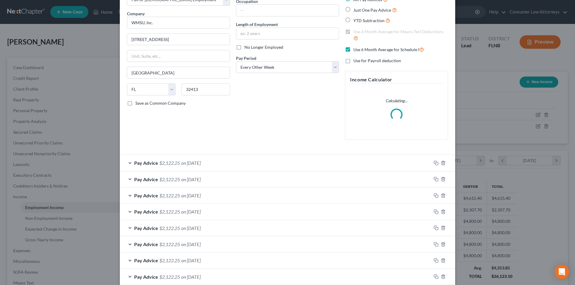
scroll to position [89, 0]
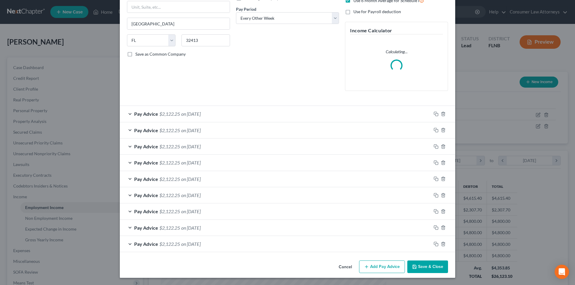
click at [378, 265] on button "Add Pay Advice" at bounding box center [382, 267] width 46 height 13
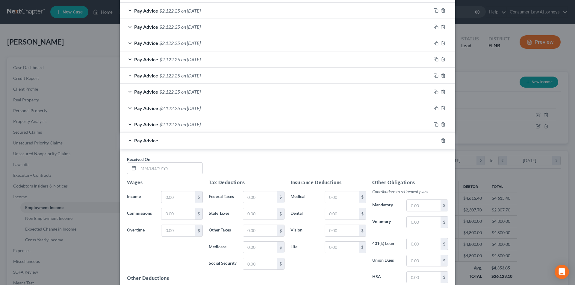
scroll to position [275, 0]
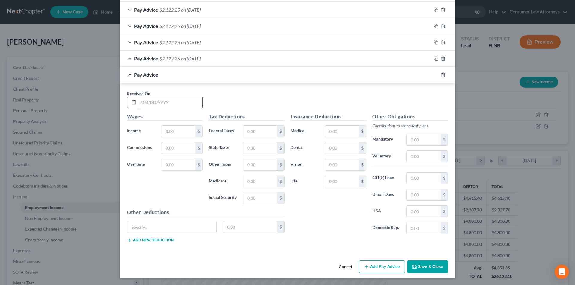
click at [171, 104] on input "text" at bounding box center [170, 102] width 64 height 11
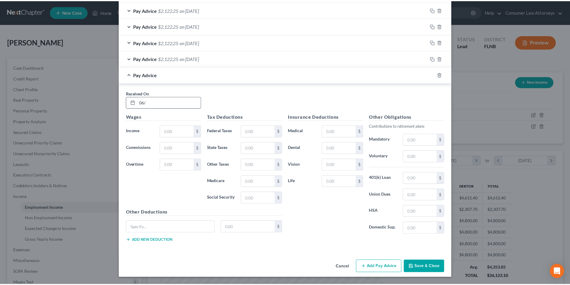
scroll to position [293, 0]
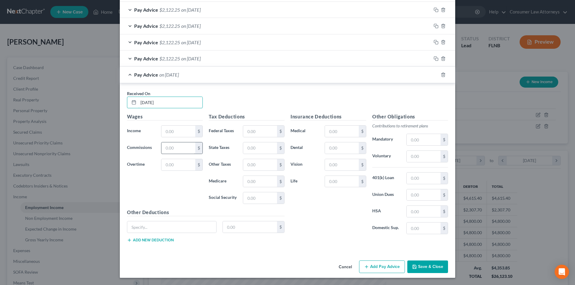
type input "[DATE]"
click at [175, 147] on input "text" at bounding box center [178, 148] width 34 height 11
click at [174, 136] on input "text" at bounding box center [178, 131] width 34 height 11
type input "5,000.00"
click at [258, 130] on input "text" at bounding box center [260, 131] width 34 height 11
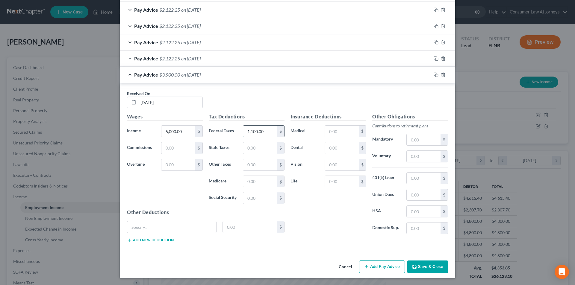
type input "1,100.00"
type input "72.50"
type input "310.00"
click at [428, 267] on button "Save & Close" at bounding box center [427, 267] width 41 height 13
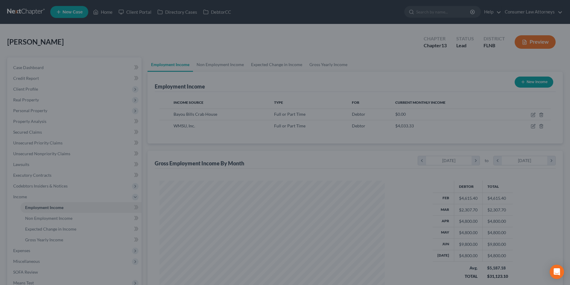
scroll to position [299287, 299164]
